Goal: Navigation & Orientation: Find specific page/section

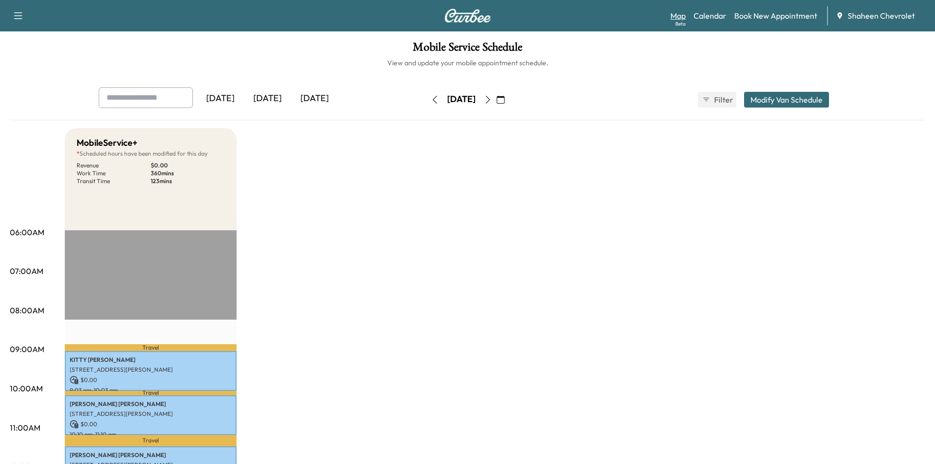
click at [685, 21] on div "Beta" at bounding box center [680, 23] width 10 height 7
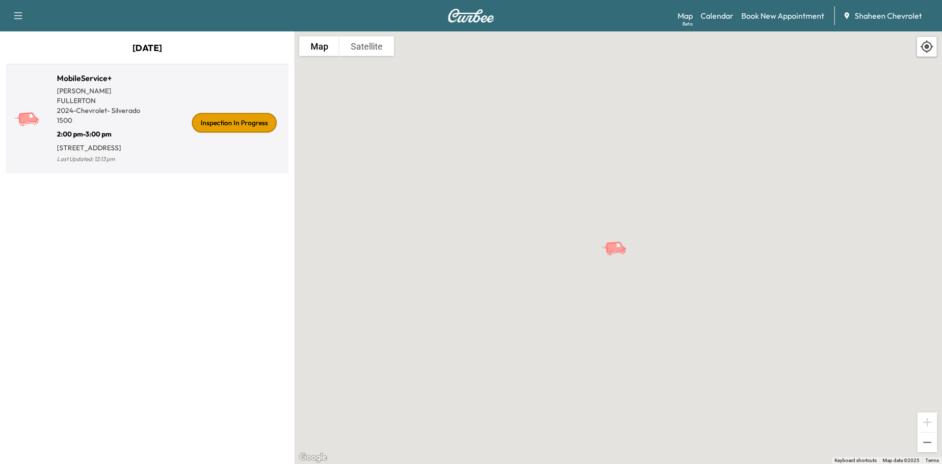
click at [163, 157] on div "Inspection In Progress" at bounding box center [215, 122] width 137 height 85
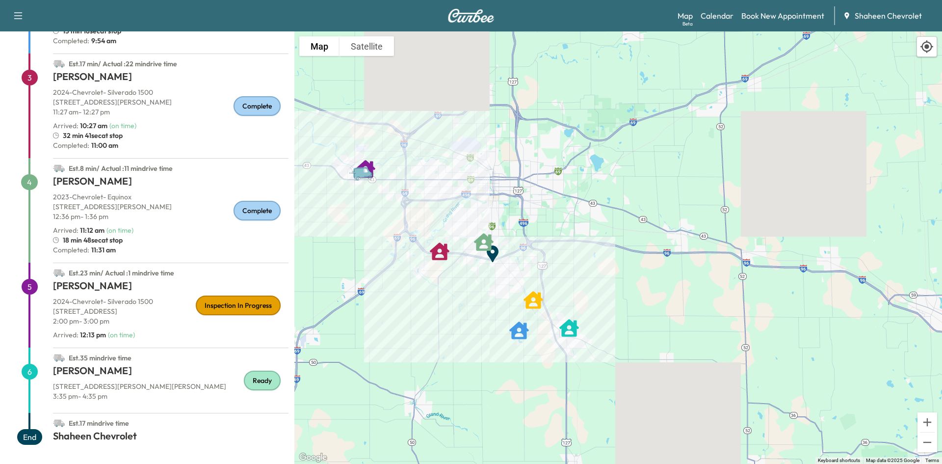
scroll to position [278, 0]
click at [768, 15] on link "Book New Appointment" at bounding box center [783, 16] width 83 height 12
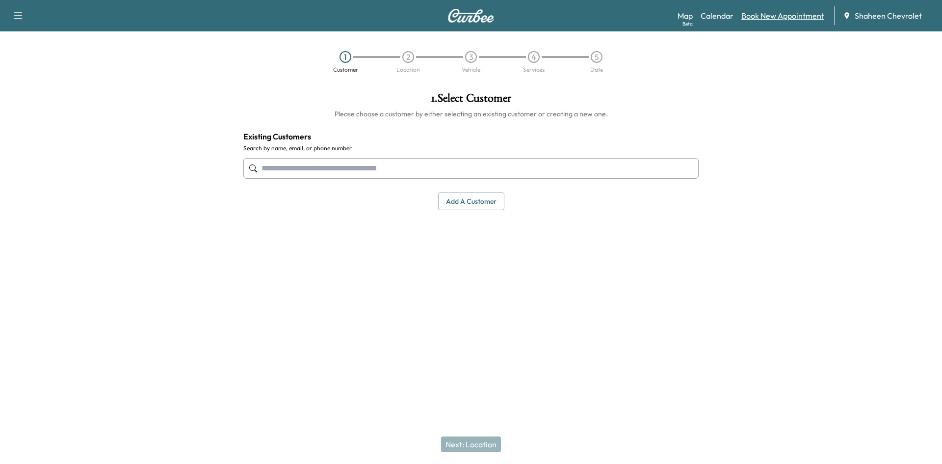
click at [774, 13] on link "Book New Appointment" at bounding box center [783, 16] width 83 height 12
click at [763, 15] on link "Book New Appointment" at bounding box center [783, 16] width 83 height 12
click at [772, 19] on link "Book New Appointment" at bounding box center [783, 16] width 83 height 12
click at [715, 16] on link "Calendar" at bounding box center [717, 16] width 33 height 12
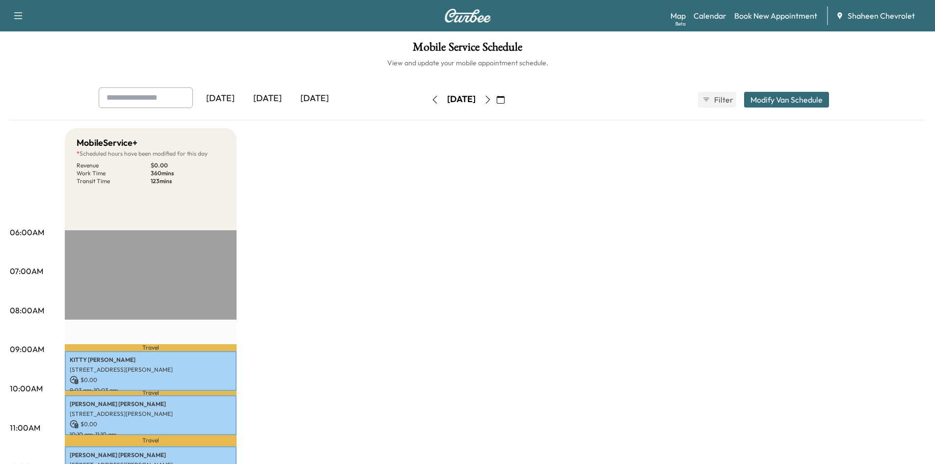
click at [492, 99] on icon "button" at bounding box center [488, 100] width 8 height 8
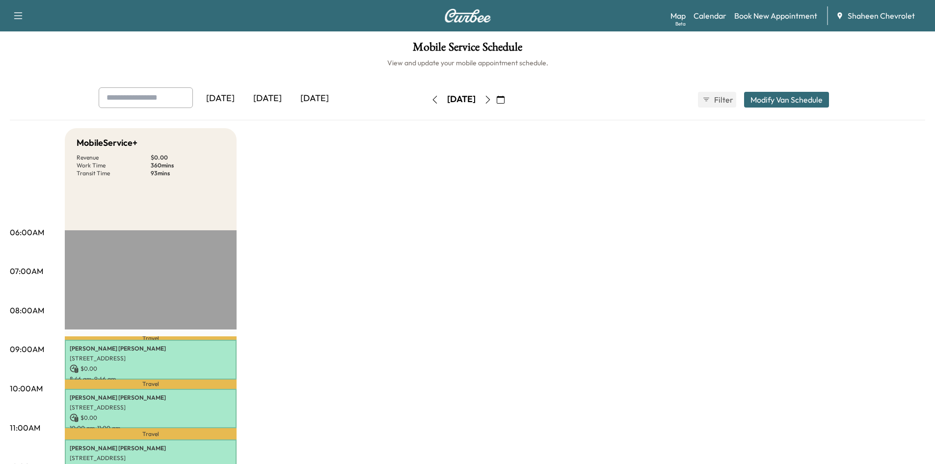
click at [492, 98] on icon "button" at bounding box center [488, 100] width 8 height 8
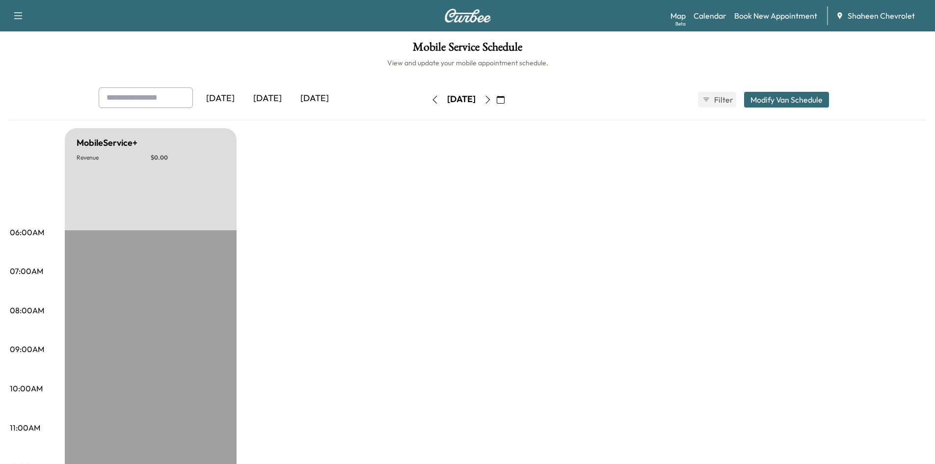
click at [496, 98] on button "button" at bounding box center [487, 100] width 17 height 16
click at [490, 98] on icon "button" at bounding box center [487, 100] width 4 height 8
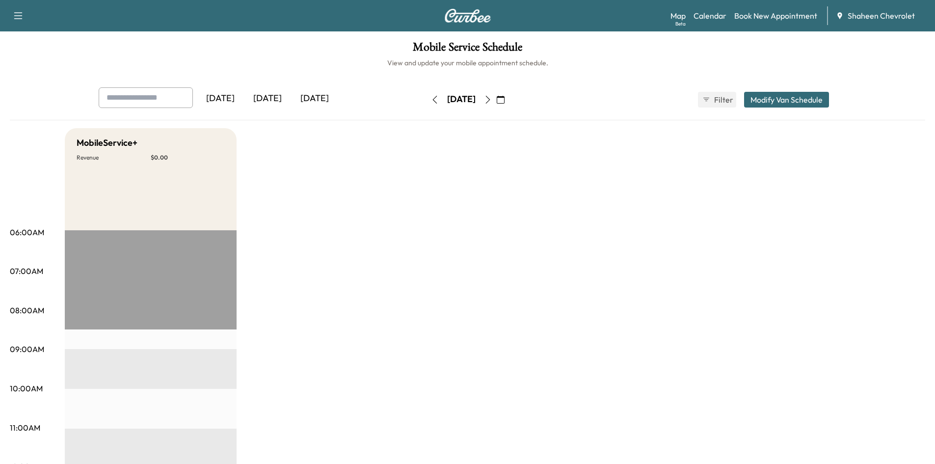
click at [492, 99] on icon "button" at bounding box center [488, 100] width 8 height 8
click at [431, 98] on icon "button" at bounding box center [435, 100] width 8 height 8
click at [717, 18] on link "Calendar" at bounding box center [709, 16] width 33 height 12
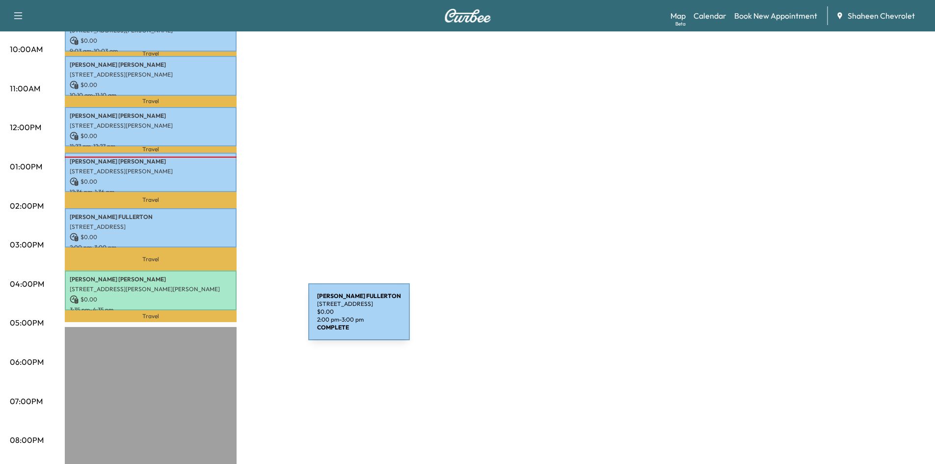
scroll to position [344, 0]
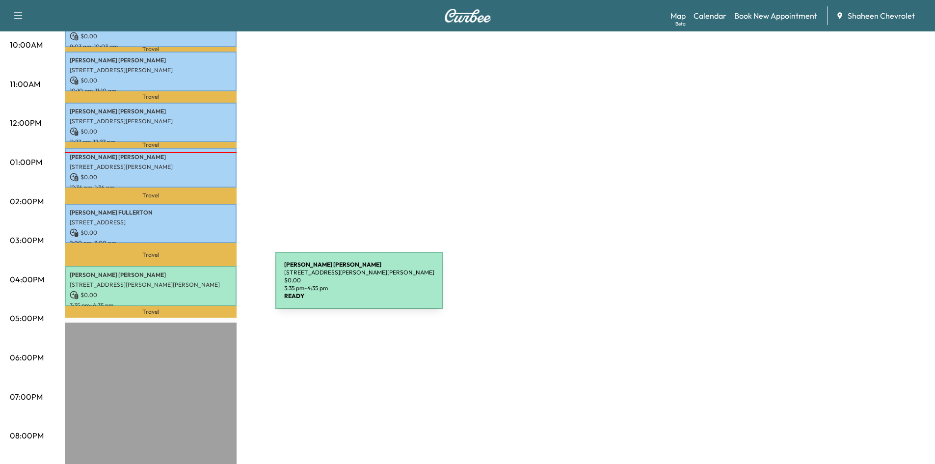
click at [202, 291] on p "$ 0.00" at bounding box center [151, 295] width 162 height 9
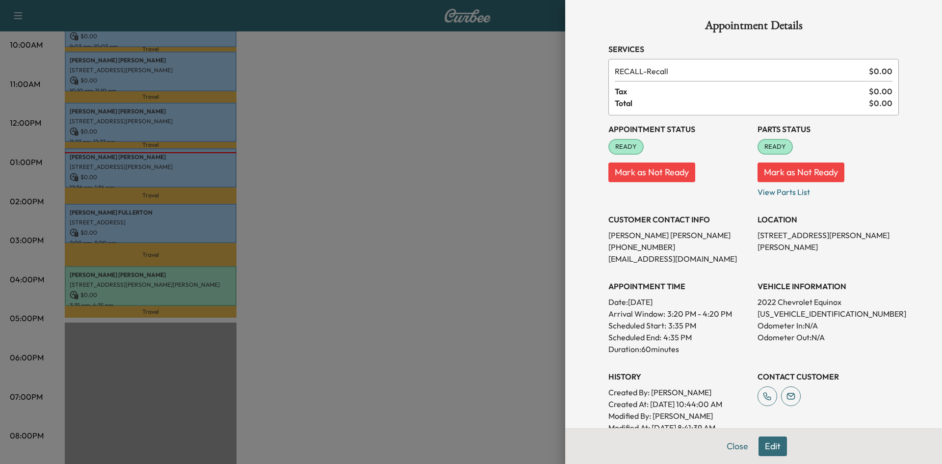
click at [479, 132] on div at bounding box center [471, 232] width 942 height 464
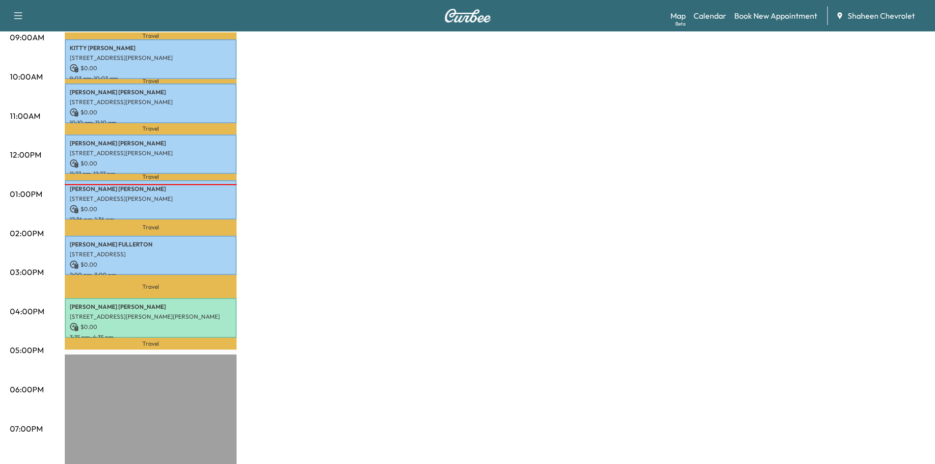
scroll to position [312, 0]
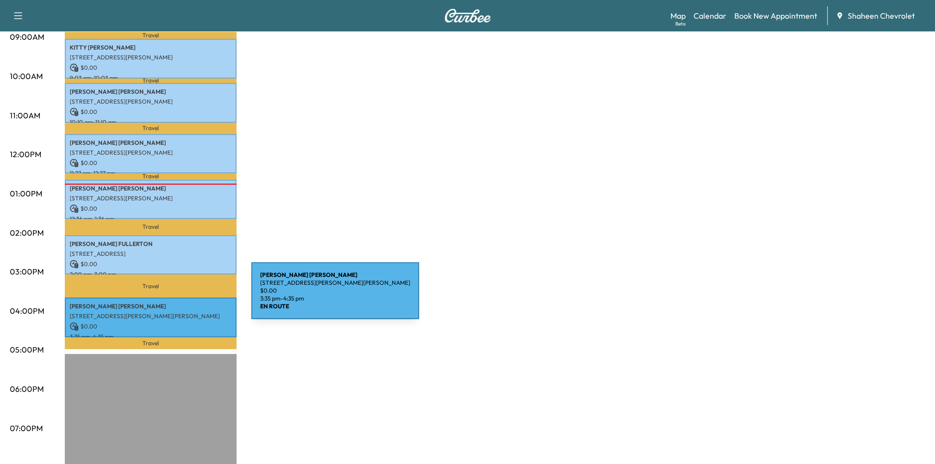
click at [178, 297] on div "[PERSON_NAME] [STREET_ADDRESS][PERSON_NAME][PERSON_NAME] $ 0.00 3:35 pm - 4:35 …" at bounding box center [151, 317] width 172 height 40
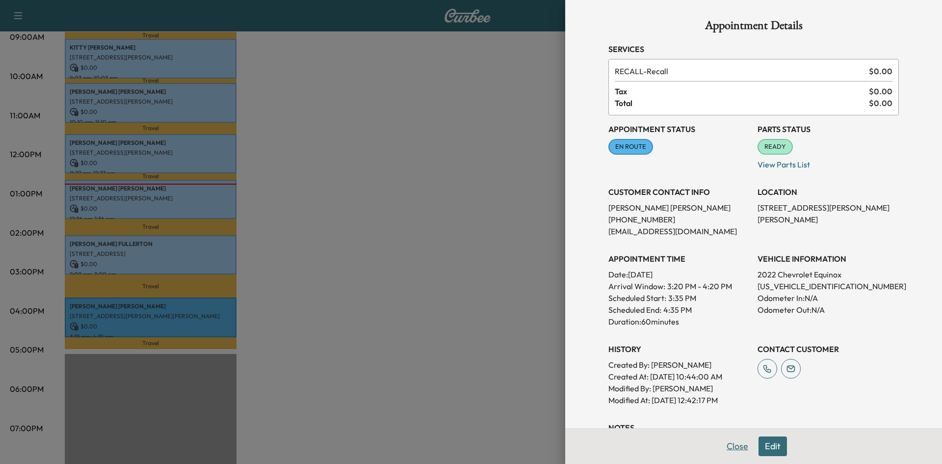
click at [740, 451] on button "Close" at bounding box center [737, 446] width 34 height 20
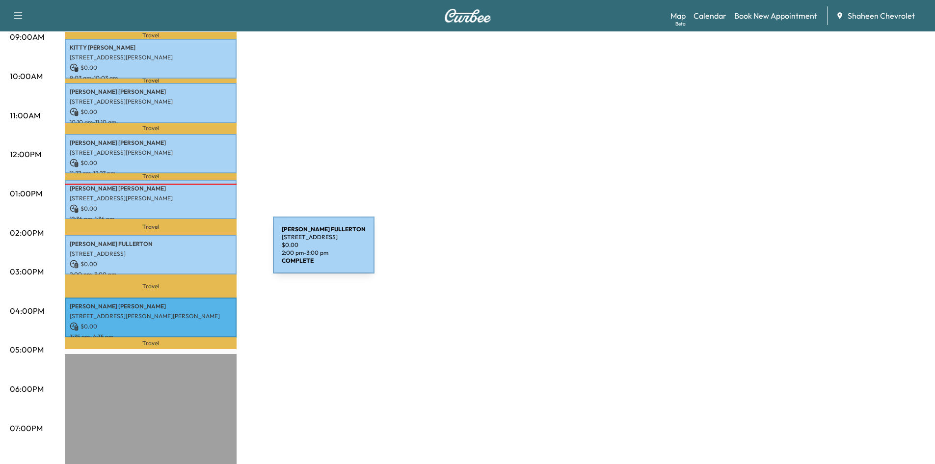
click at [182, 250] on p "[STREET_ADDRESS]" at bounding box center [151, 254] width 162 height 8
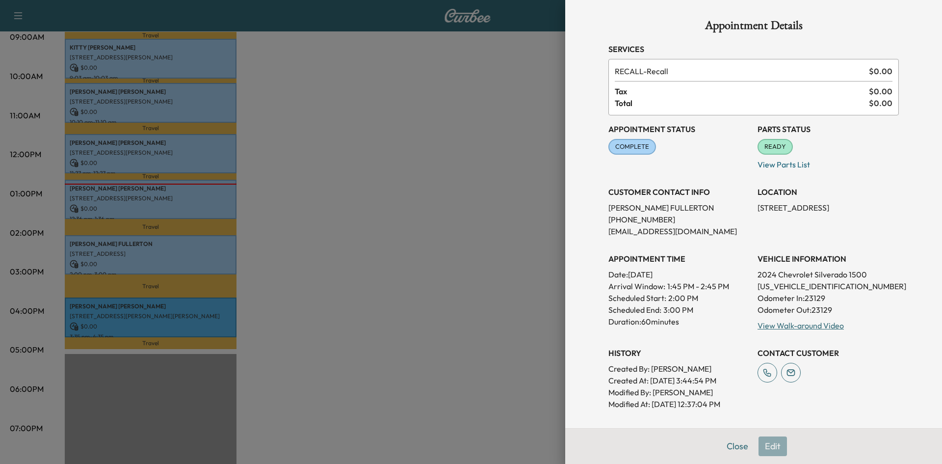
click at [426, 160] on div at bounding box center [471, 232] width 942 height 464
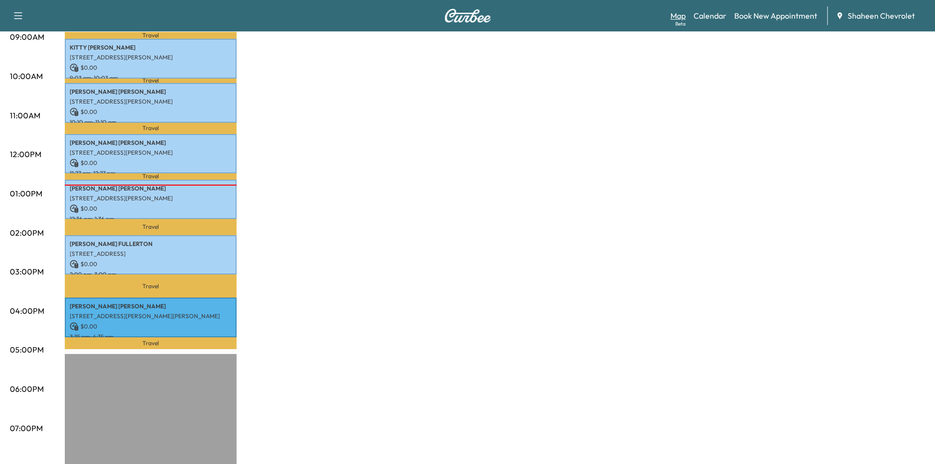
click at [679, 13] on link "Map Beta" at bounding box center [677, 16] width 15 height 12
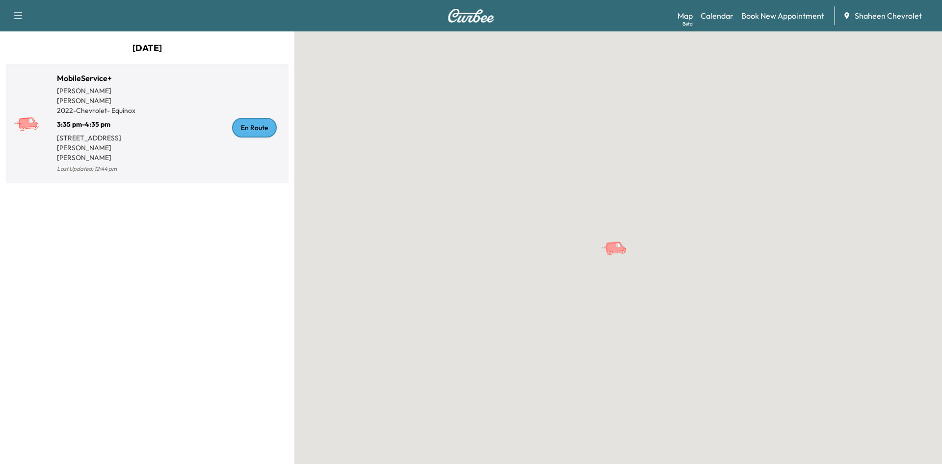
click at [189, 139] on div "En Route" at bounding box center [215, 127] width 137 height 95
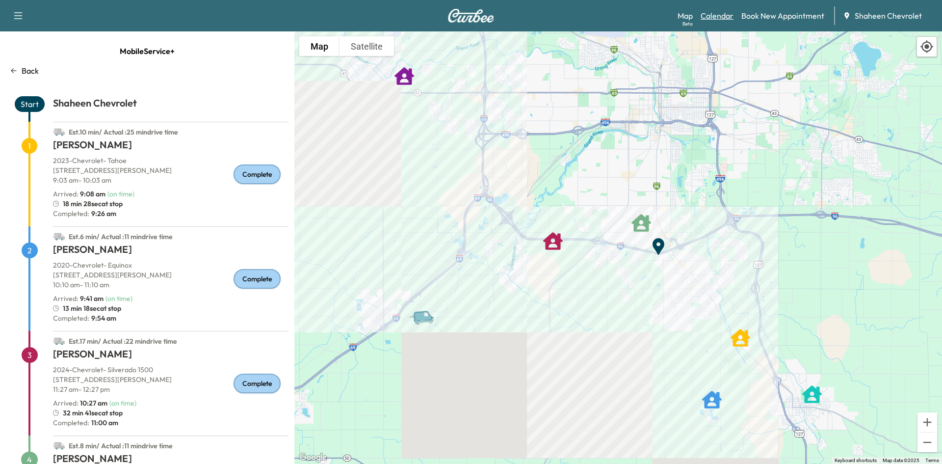
click at [716, 17] on link "Calendar" at bounding box center [717, 16] width 33 height 12
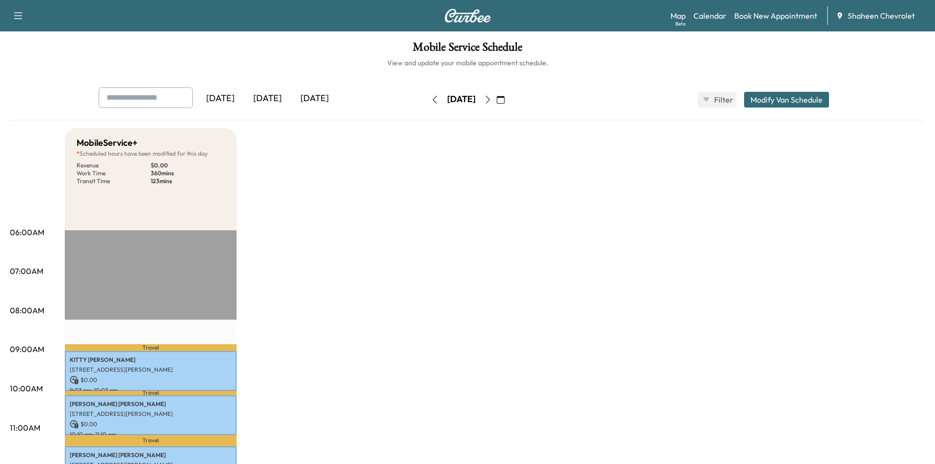
click at [509, 98] on button "button" at bounding box center [500, 100] width 17 height 16
